Goal: Register for event/course

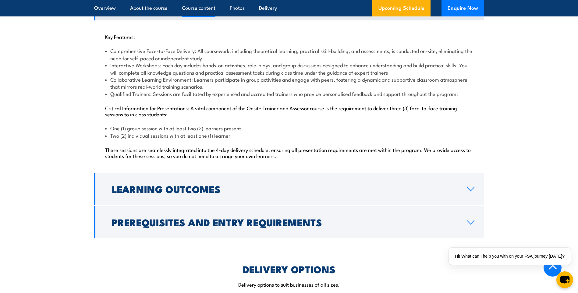
scroll to position [610, 0]
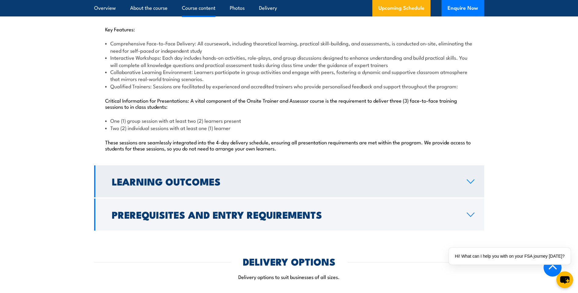
click at [300, 180] on h2 "Learning Outcomes" at bounding box center [284, 181] width 345 height 9
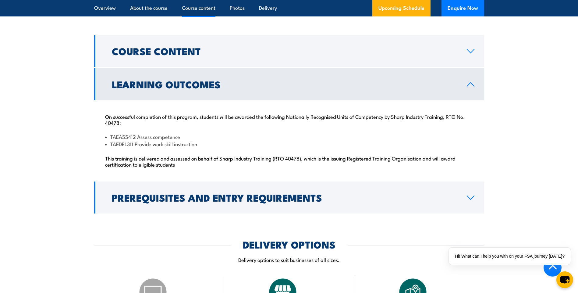
scroll to position [549, 0]
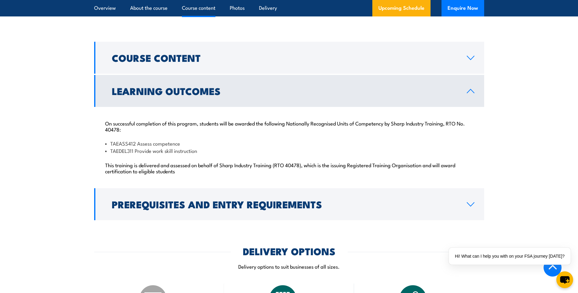
click at [394, 88] on h2 "Learning Outcomes" at bounding box center [284, 91] width 345 height 9
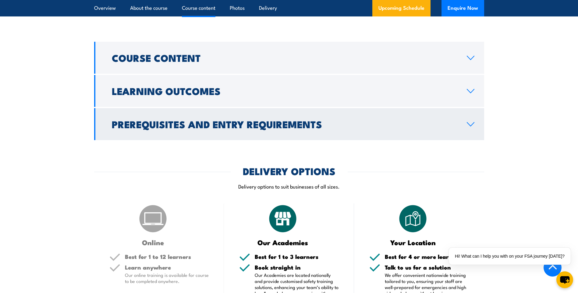
scroll to position [396, 0]
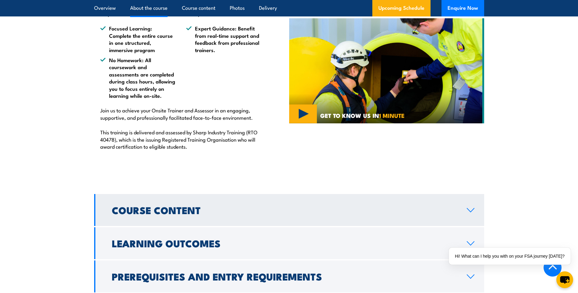
click at [264, 204] on link "Course Content" at bounding box center [289, 210] width 390 height 32
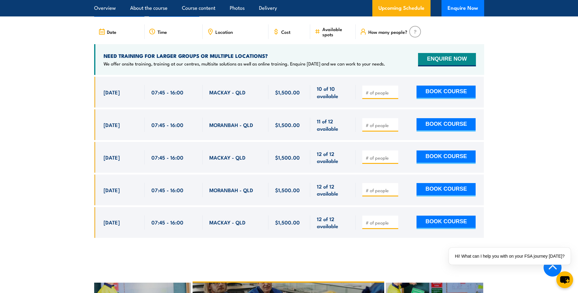
scroll to position [1098, 0]
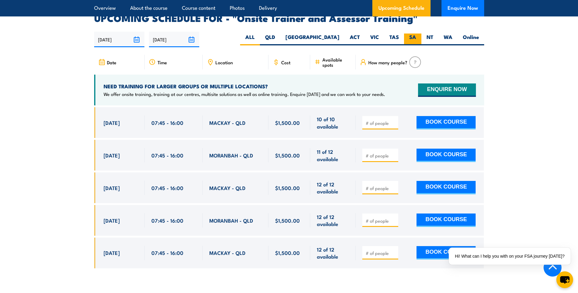
click at [417, 34] on label "SA" at bounding box center [412, 40] width 17 height 12
click at [417, 34] on input "SA" at bounding box center [418, 36] width 4 height 4
radio input "true"
